Goal: Information Seeking & Learning: Learn about a topic

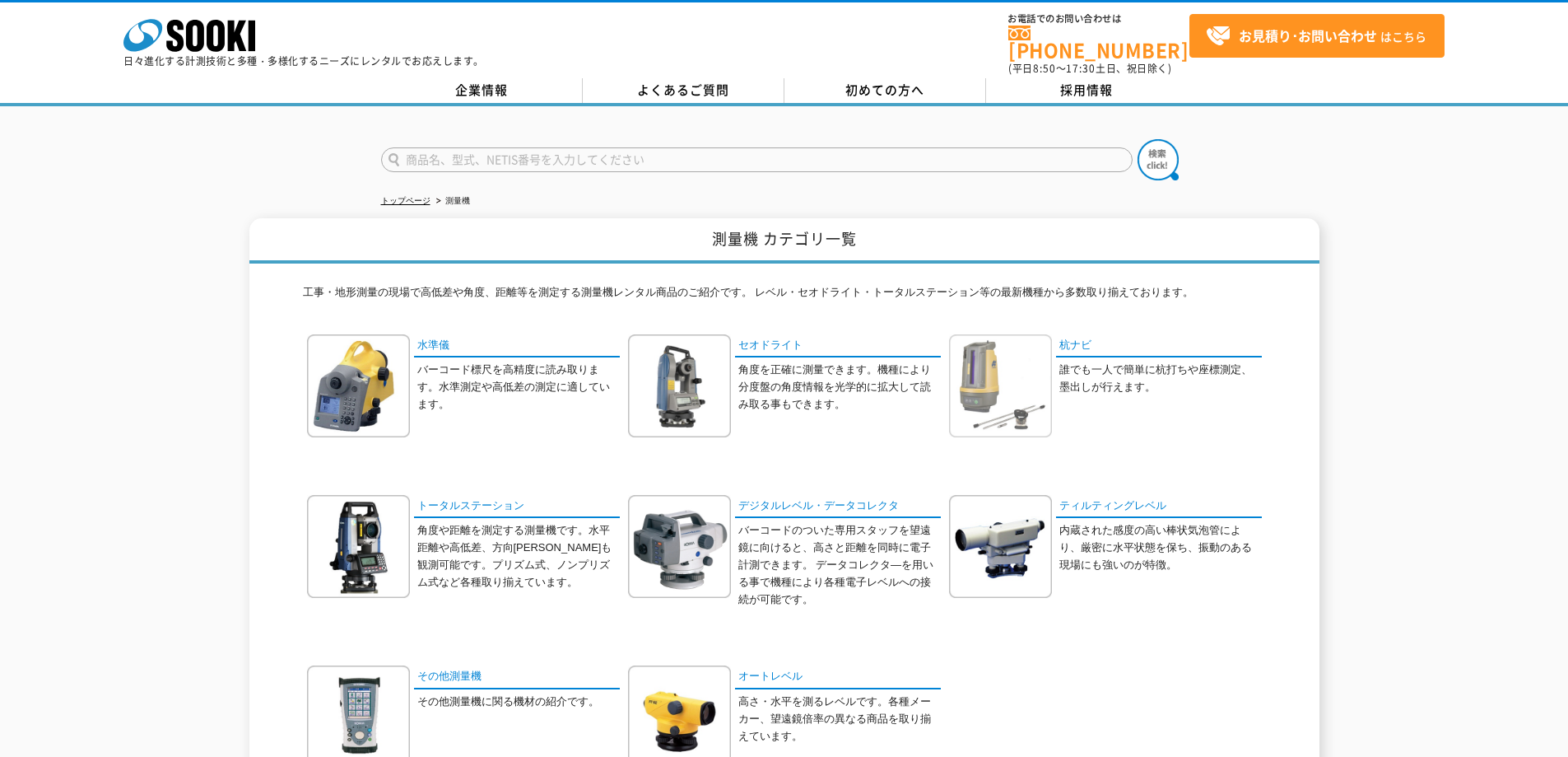
click at [977, 366] on img at bounding box center [1000, 385] width 103 height 103
click at [483, 500] on link "トータルステーション" at bounding box center [517, 507] width 206 height 24
click at [1094, 334] on link "杭ナビ" at bounding box center [1159, 346] width 206 height 24
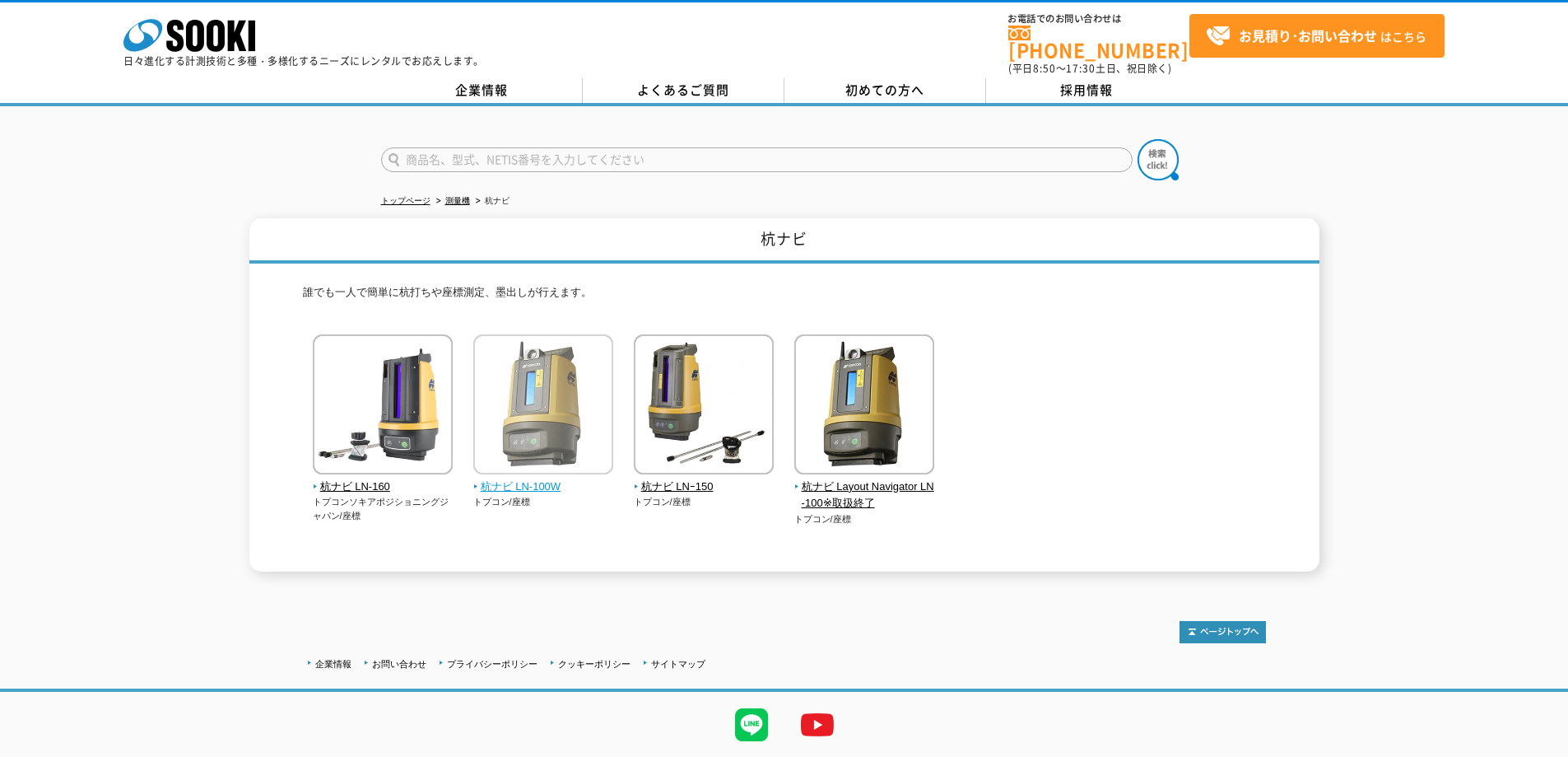
click at [549, 390] on img at bounding box center [544, 406] width 140 height 144
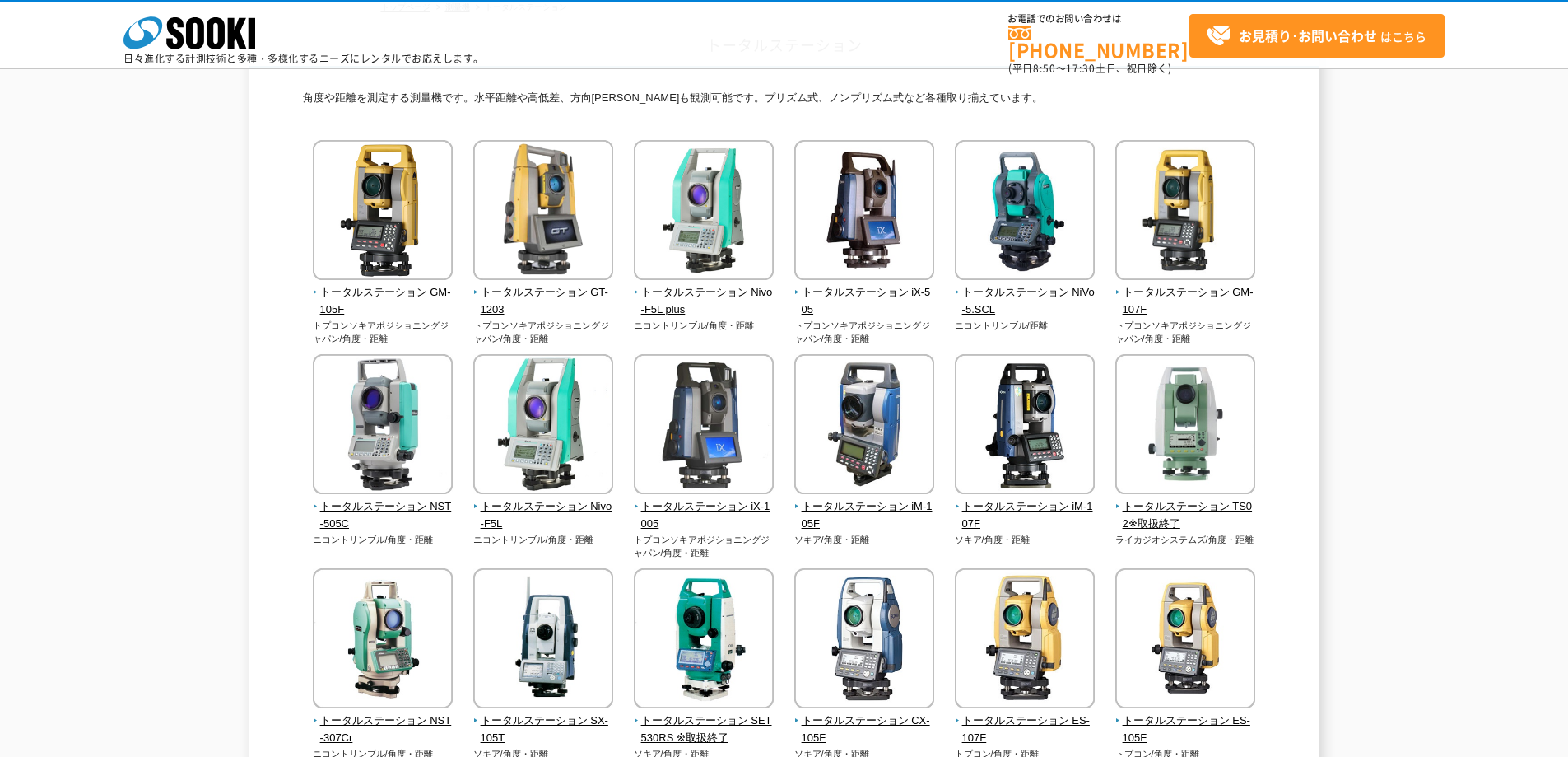
scroll to position [82, 0]
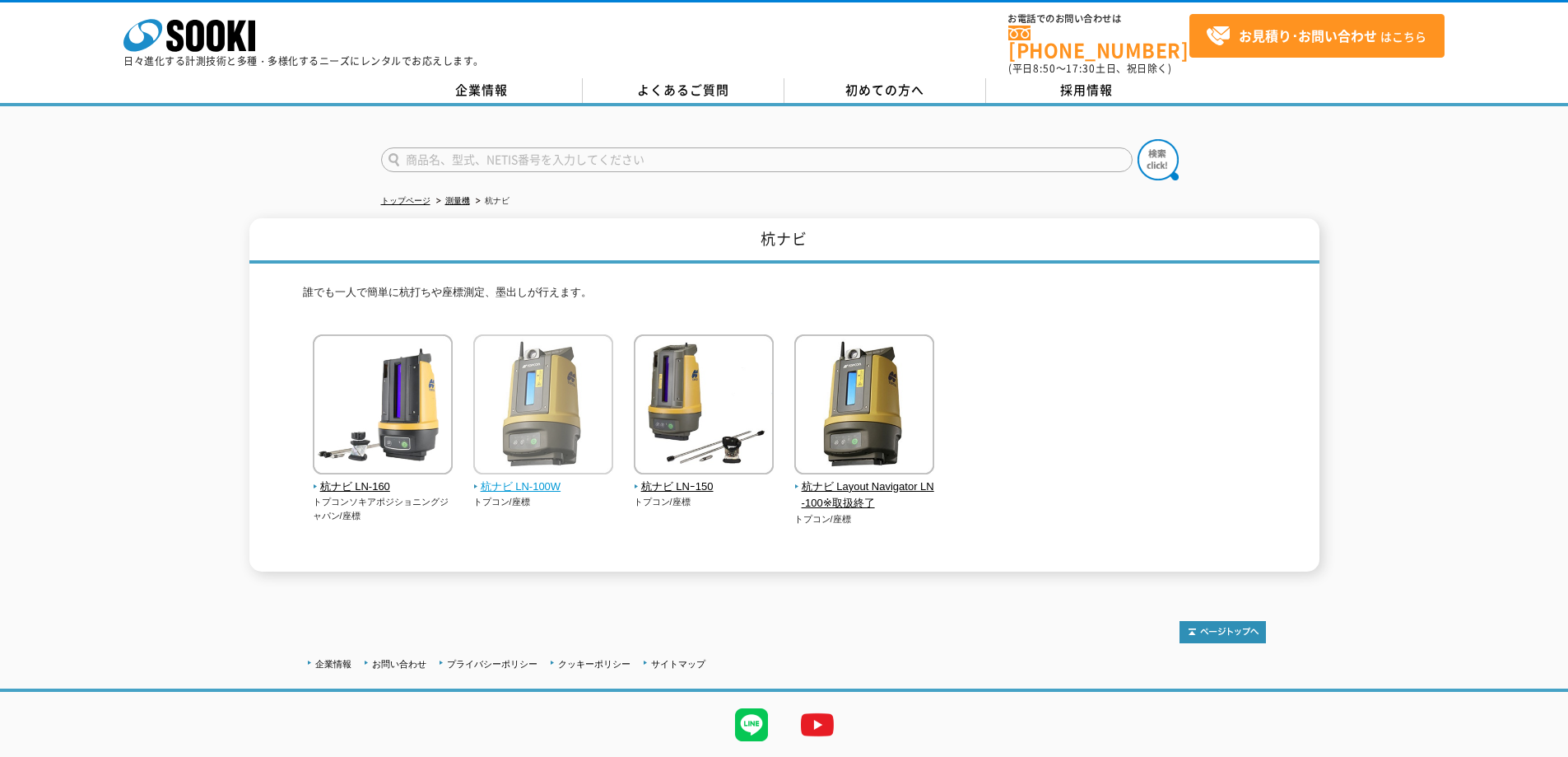
click at [538, 382] on img at bounding box center [544, 406] width 140 height 144
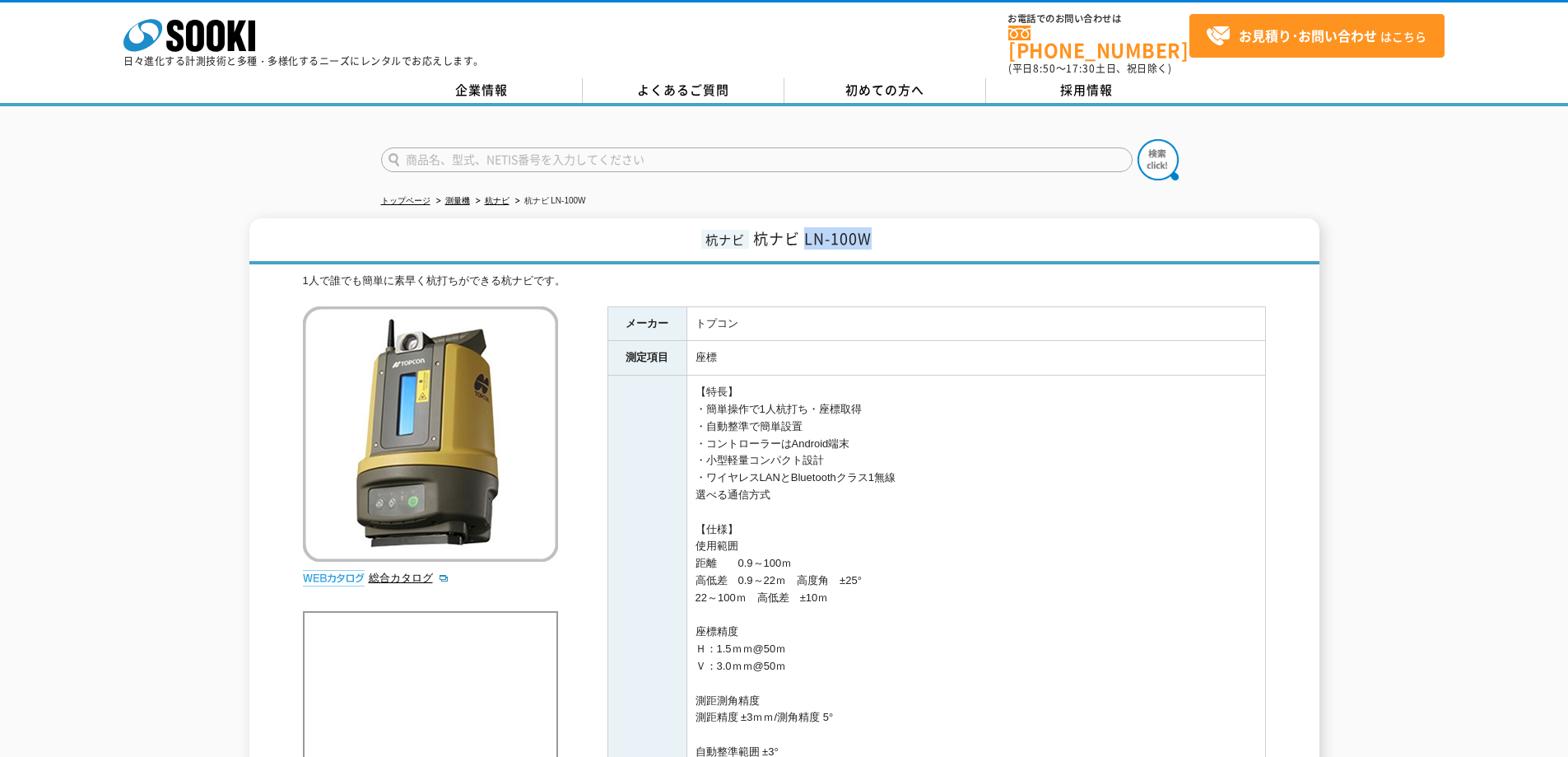
drag, startPoint x: 805, startPoint y: 229, endPoint x: 889, endPoint y: 236, distance: 84.3
click at [889, 236] on h1 "杭ナビ 杭ナビ LN-100W" at bounding box center [784, 241] width 1070 height 46
